Goal: Task Accomplishment & Management: Manage account settings

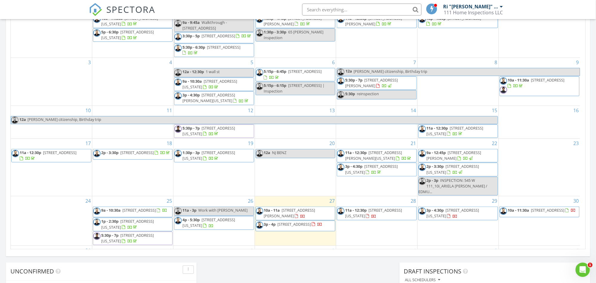
scroll to position [40, 0]
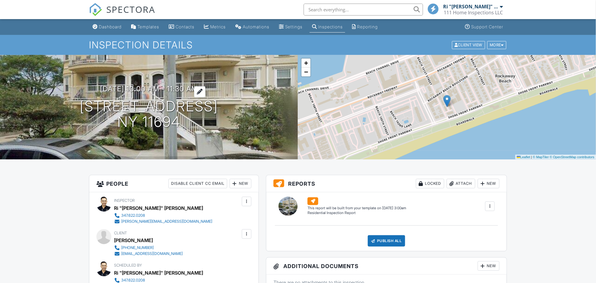
click at [205, 92] on div at bounding box center [199, 91] width 11 height 11
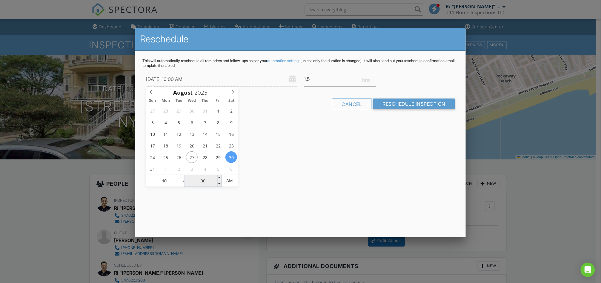
click at [204, 179] on input "00" at bounding box center [203, 181] width 37 height 12
type input "08/30/2025 10:03 AM"
type input "03"
type input "08/30/2025 10:30 AM"
type input "30"
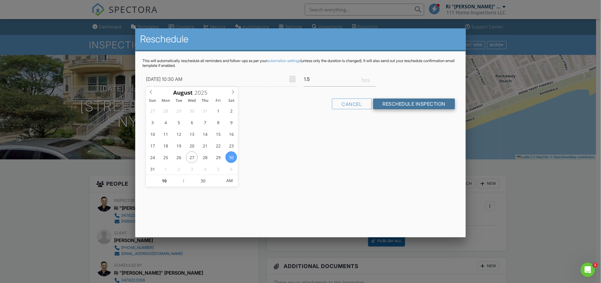
click at [411, 103] on input "Reschedule Inspection" at bounding box center [414, 104] width 82 height 11
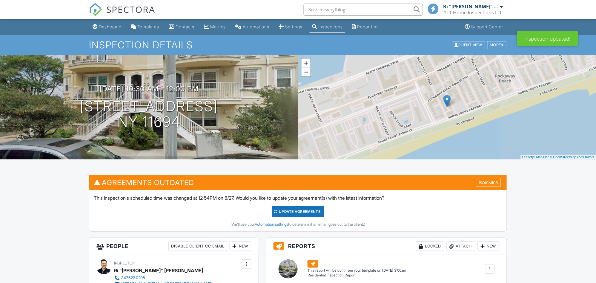
click at [307, 210] on div "Update Agreements" at bounding box center [298, 211] width 52 height 11
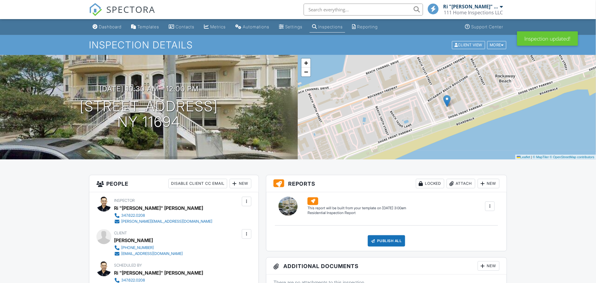
click at [118, 24] on link "Dashboard" at bounding box center [107, 26] width 34 height 11
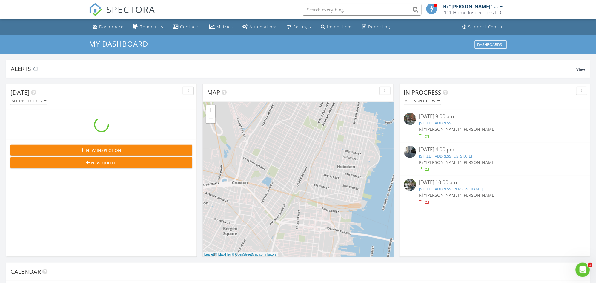
scroll to position [554, 607]
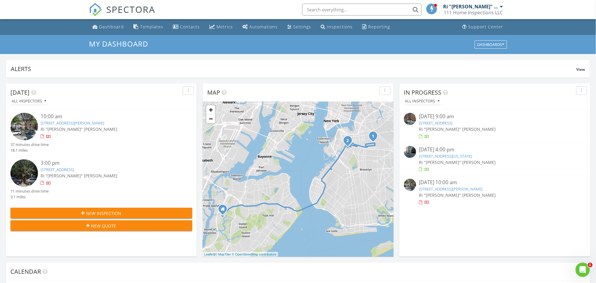
click at [437, 156] on link "240 Riverside Blvd #19B, New York, NY 10023" at bounding box center [445, 155] width 53 height 5
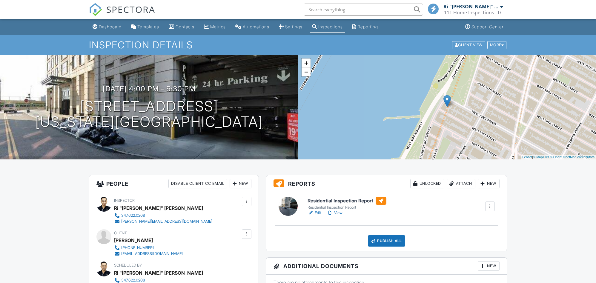
click at [317, 210] on link "Edit" at bounding box center [314, 213] width 13 height 6
